Goal: Task Accomplishment & Management: Use online tool/utility

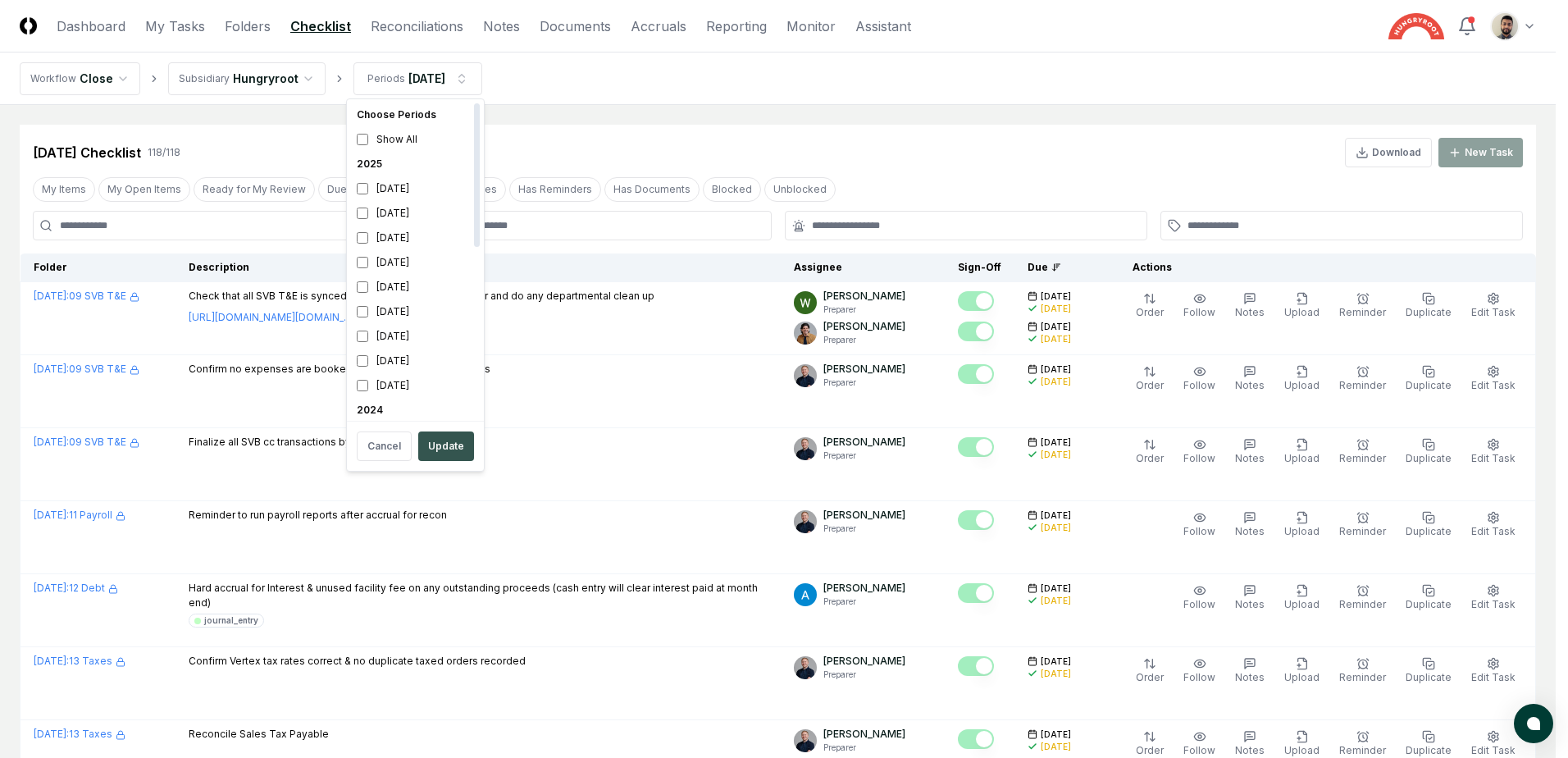
click at [446, 440] on button "Update" at bounding box center [446, 446] width 56 height 30
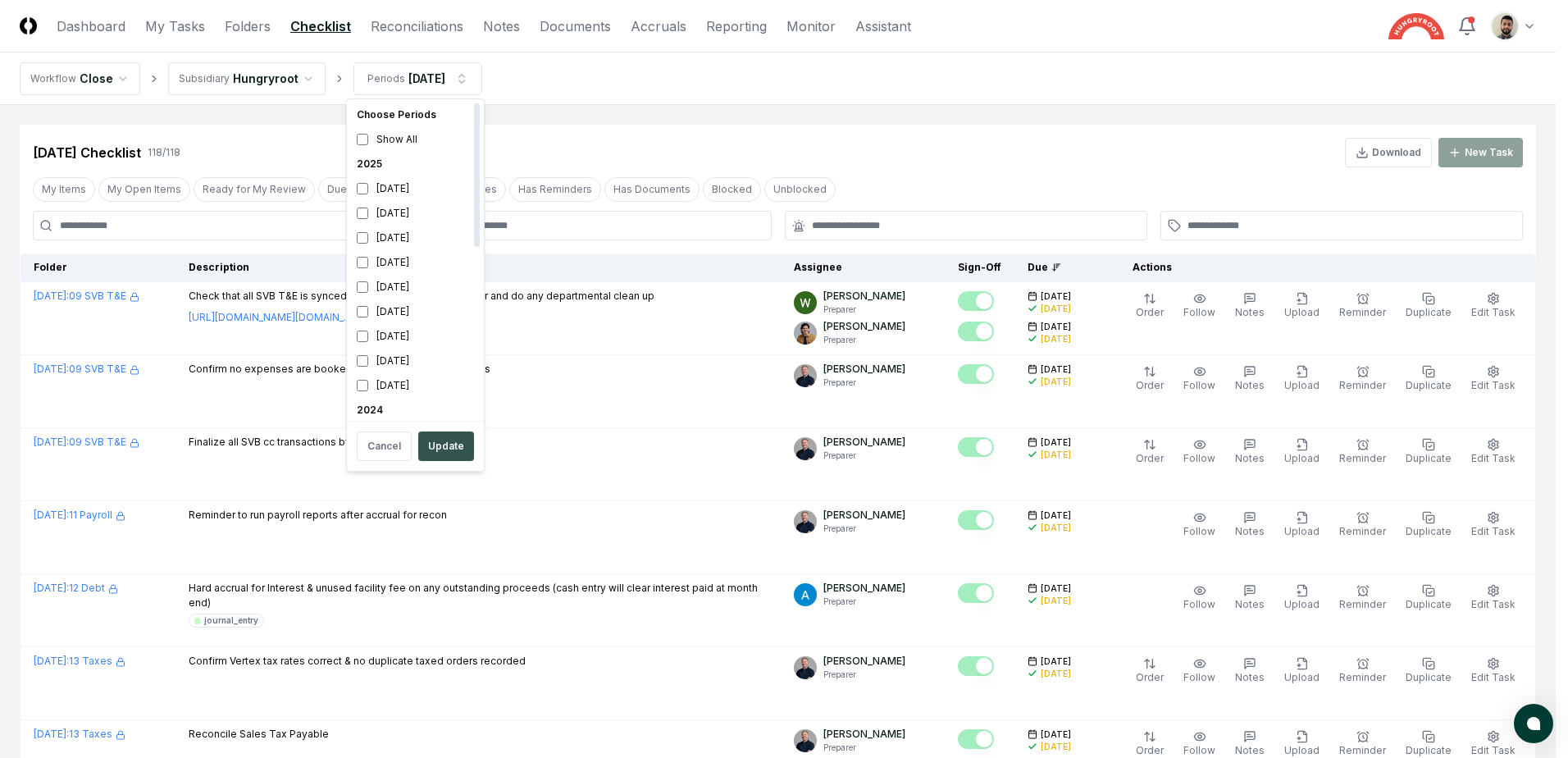
click at [445, 453] on button "Update" at bounding box center [446, 446] width 56 height 30
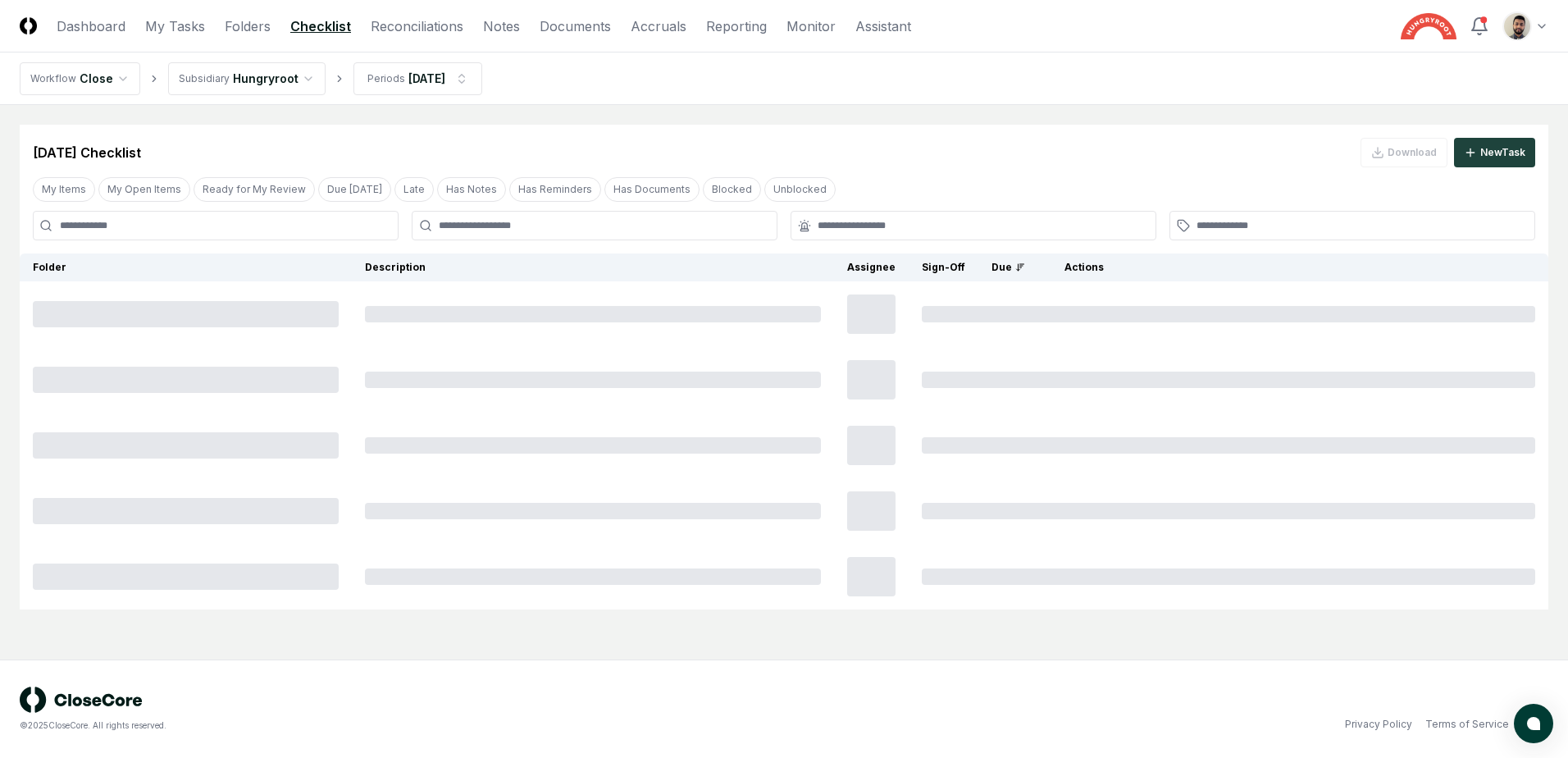
click at [563, 217] on div at bounding box center [594, 225] width 366 height 30
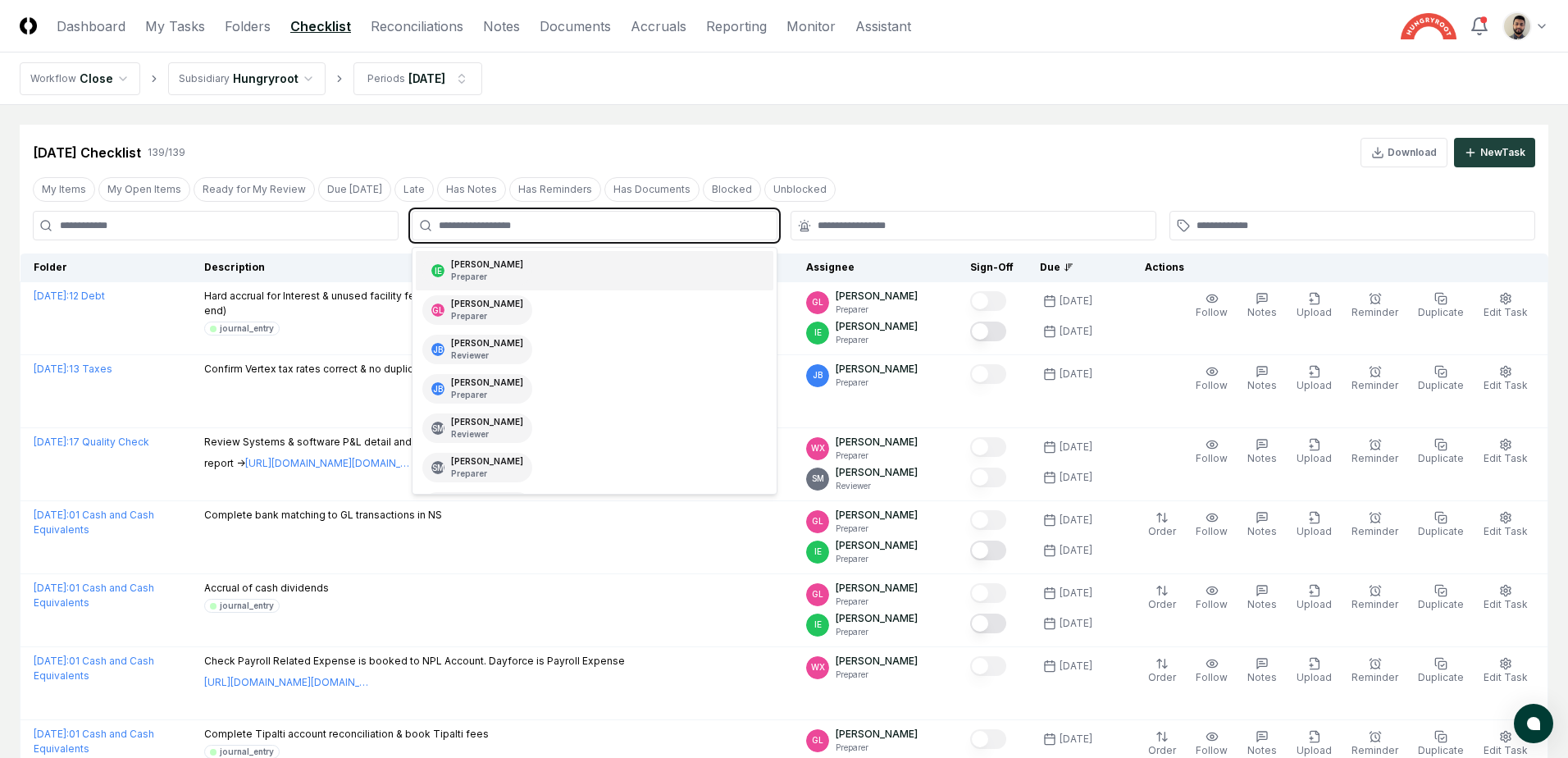
click at [552, 230] on input "text" at bounding box center [602, 225] width 328 height 14
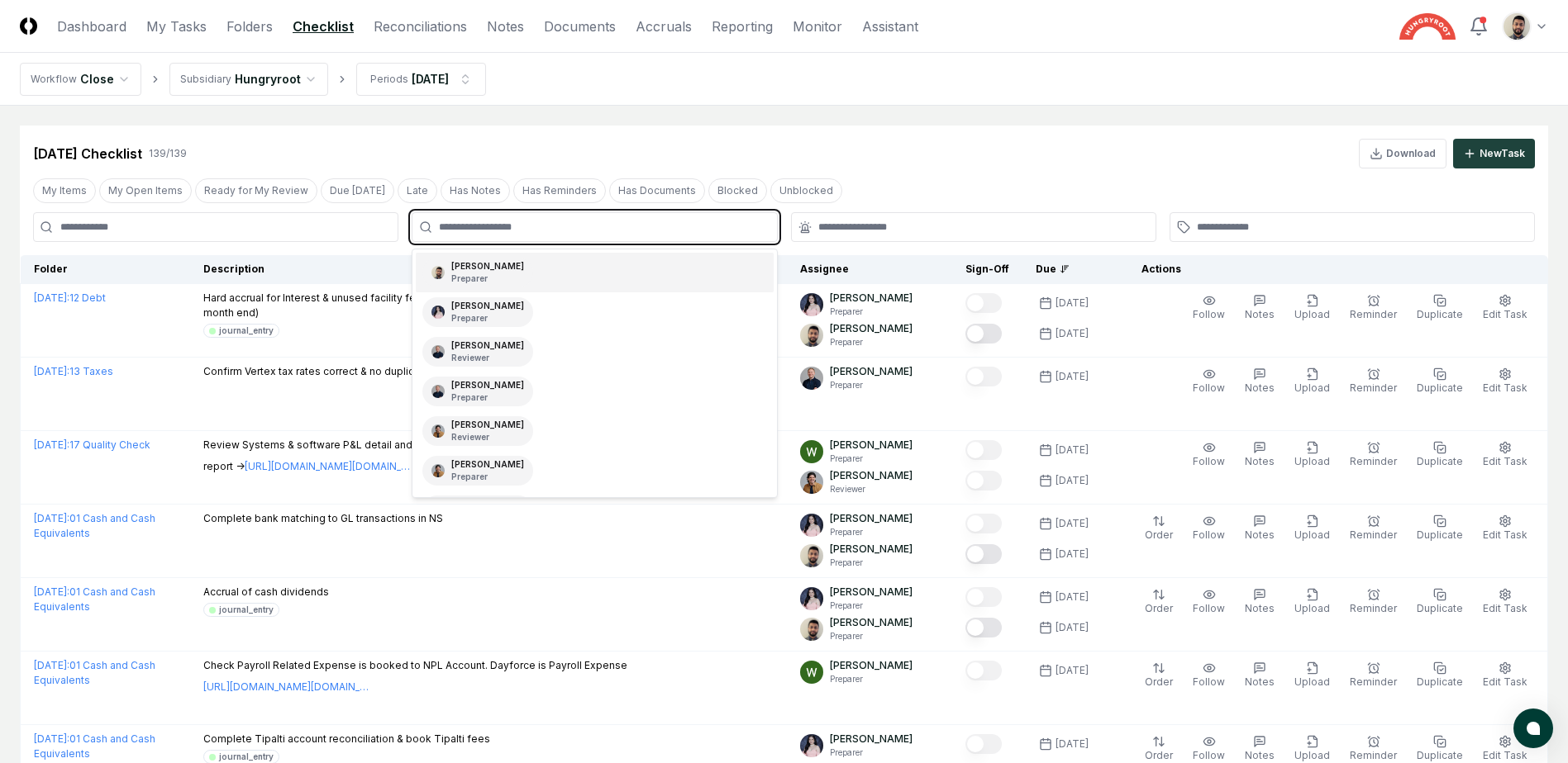
click at [530, 267] on div "Imran Elahi Preparer" at bounding box center [594, 273] width 357 height 39
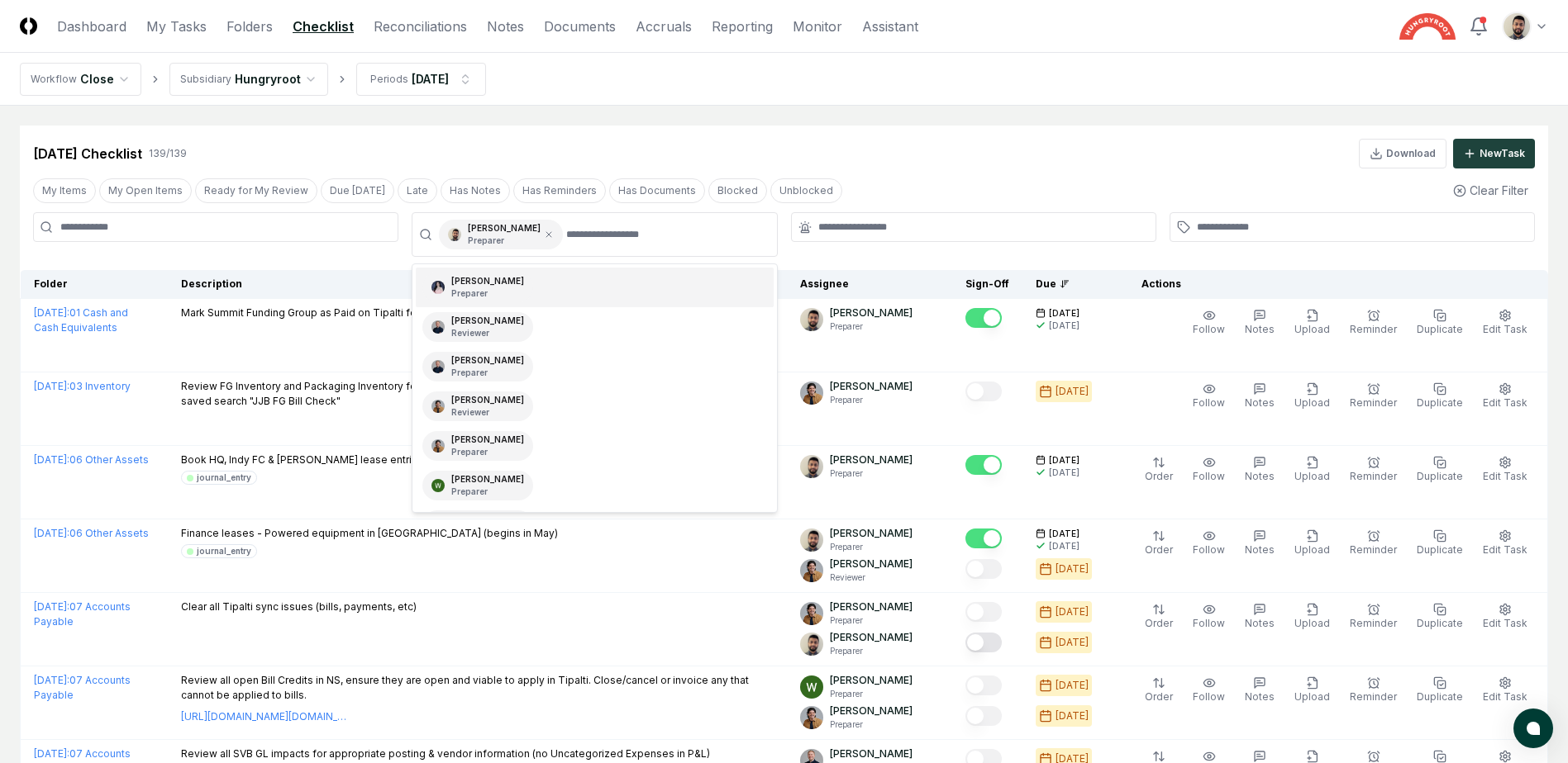
click at [586, 135] on div "Aug 2025 Checklist 139 / 139 Download New Task" at bounding box center [783, 147] width 1528 height 43
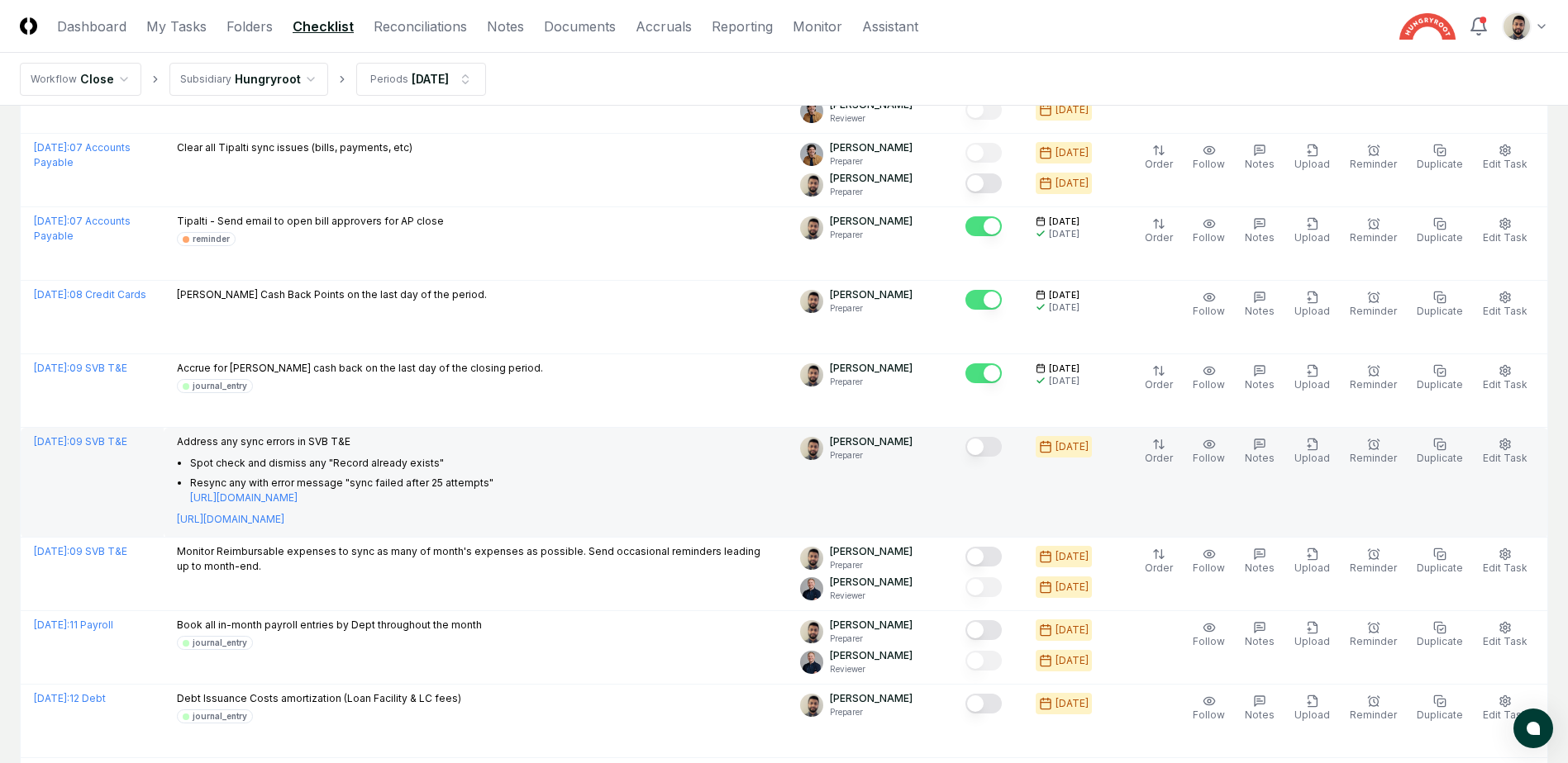
scroll to position [413, 0]
